Goal: Information Seeking & Learning: Check status

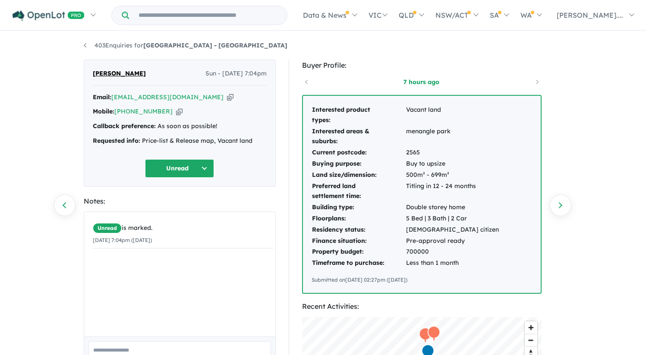
drag, startPoint x: 312, startPoint y: 109, endPoint x: 477, endPoint y: 259, distance: 223.3
click at [477, 259] on div "Interested product types: Vacant land Interested areas & suburbs: menangle park…" at bounding box center [422, 194] width 238 height 197
copy tbody
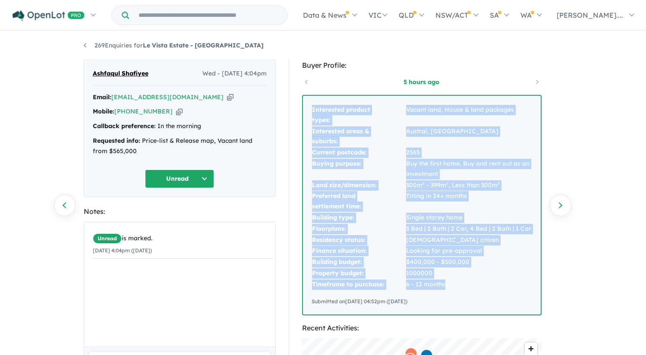
drag, startPoint x: 312, startPoint y: 110, endPoint x: 451, endPoint y: 282, distance: 221.2
click at [451, 282] on tbody "Interested product types: Vacant land, House & land packages Interested areas &…" at bounding box center [422, 197] width 220 height 186
copy tbody "Interested product types: Vacant land, House & land packages Interested areas &…"
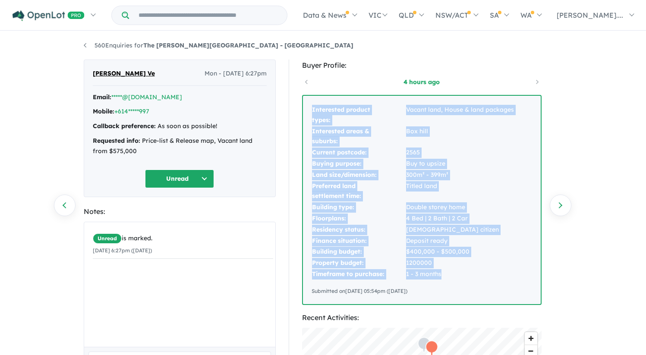
drag, startPoint x: 312, startPoint y: 109, endPoint x: 465, endPoint y: 275, distance: 225.3
click at [465, 275] on tbody "Interested product types: Vacant land, House & land packages Interested areas &…" at bounding box center [413, 192] width 203 height 176
copy tbody "Interested product types: Vacant land, House & land packages Interested areas &…"
click at [108, 48] on link "560 Enquiries for The [PERSON_NAME][GEOGRAPHIC_DATA] - [GEOGRAPHIC_DATA]" at bounding box center [219, 45] width 270 height 8
